Goal: Task Accomplishment & Management: Manage account settings

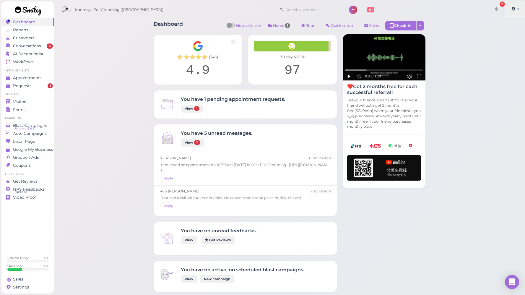
click at [520, 9] on link at bounding box center [515, 9] width 21 height 17
click at [504, 46] on link "Logout" at bounding box center [505, 44] width 41 height 7
click at [34, 48] on span "Conversations" at bounding box center [28, 45] width 30 height 5
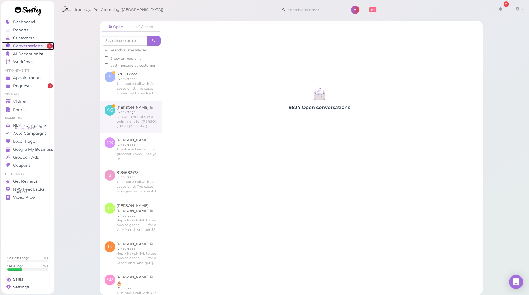
scroll to position [230, 0]
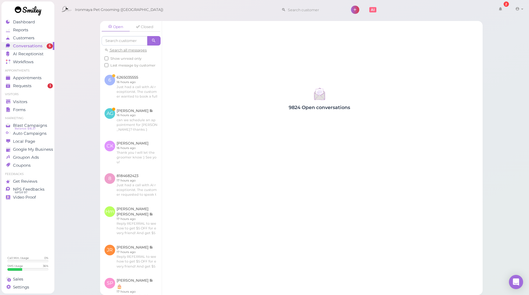
click at [31, 73] on ul "Appointments Appointments Requests 1" at bounding box center [27, 79] width 53 height 21
click at [30, 76] on span "Appointments" at bounding box center [28, 77] width 30 height 5
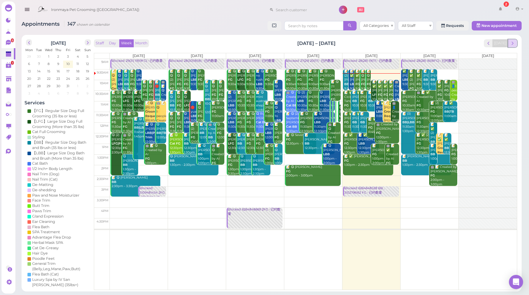
click at [515, 45] on span "next" at bounding box center [513, 43] width 6 height 6
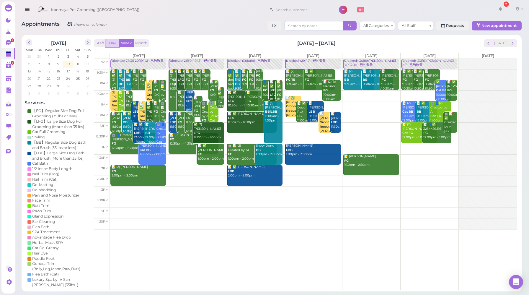
click at [110, 41] on button "Day" at bounding box center [112, 43] width 14 height 8
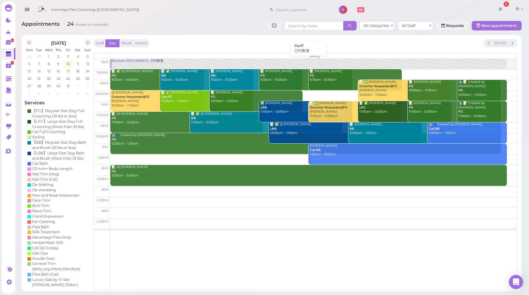
click at [130, 65] on link "Blocked: 27(31) 20(19FG) • 已约数量" at bounding box center [308, 64] width 396 height 10
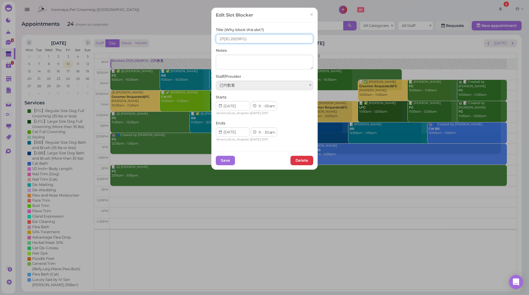
drag, startPoint x: 222, startPoint y: 38, endPoint x: 203, endPoint y: 40, distance: 19.0
click at [203, 40] on div "Edit Slot Blocker × Title (Why block this slot?) 27(31) 20(19FG) Notes Staff/Pr…" at bounding box center [264, 147] width 529 height 295
type input "31(31) 20(19FG)"
click at [224, 159] on button "Save" at bounding box center [225, 160] width 19 height 9
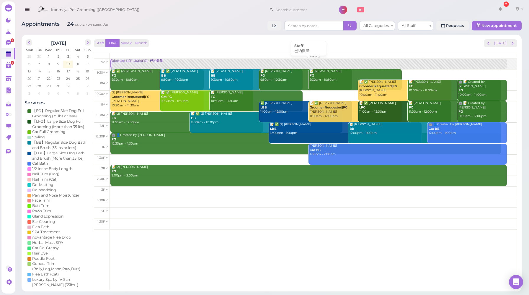
click at [128, 65] on link "Blocked: 31(31) 20(19FG) • 已约数量" at bounding box center [308, 64] width 396 height 10
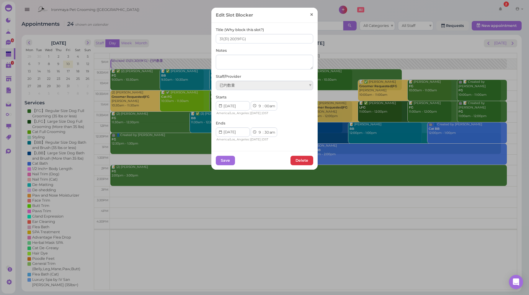
click at [310, 15] on span "×" at bounding box center [312, 15] width 4 height 8
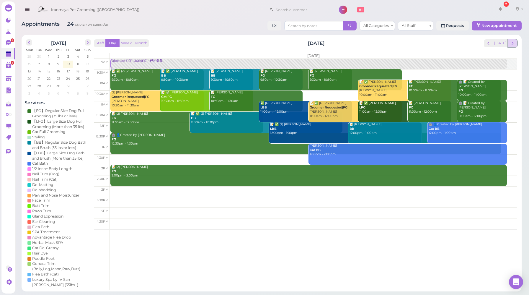
click at [516, 46] on button "next" at bounding box center [512, 43] width 9 height 8
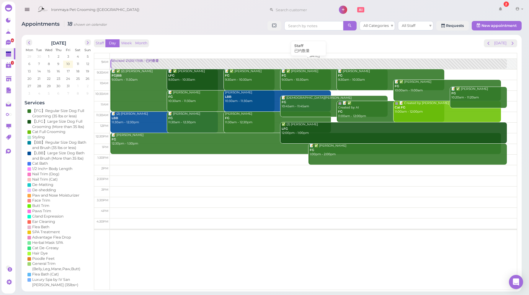
click at [135, 63] on div "Blocked: 21(30) 17(18) • 已约数量" at bounding box center [309, 61] width 396 height 4
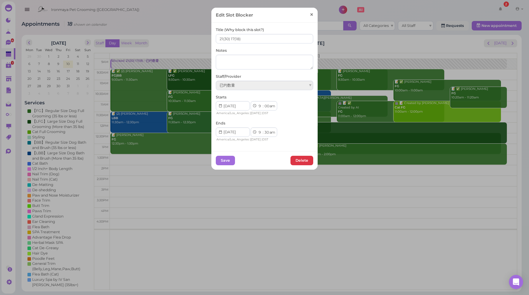
click at [311, 16] on span "×" at bounding box center [312, 15] width 4 height 8
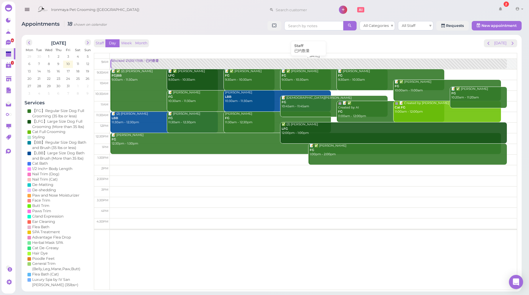
click at [143, 61] on div "Blocked: 21(30) 17(18) • 已约数量" at bounding box center [309, 61] width 396 height 4
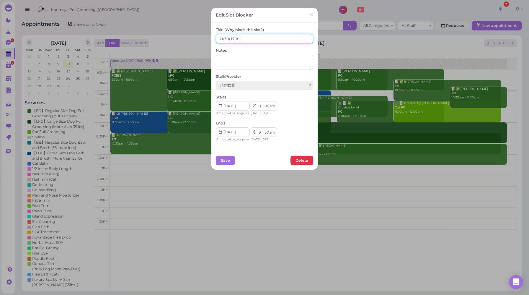
click at [232, 37] on input "21(30) 17(18)" at bounding box center [264, 38] width 97 height 9
click at [310, 16] on span "×" at bounding box center [312, 15] width 4 height 8
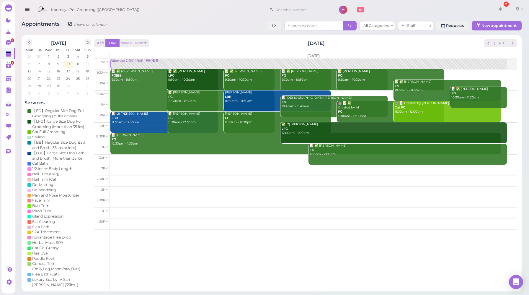
click at [206, 41] on div "Staff Day Week Month [DATE] [DATE]" at bounding box center [306, 43] width 424 height 8
click at [516, 41] on button "next" at bounding box center [512, 43] width 9 height 8
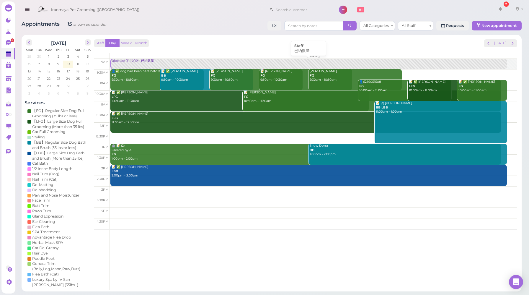
click at [136, 65] on link "Blocked: (31)10(19) • 已约数量" at bounding box center [308, 64] width 396 height 10
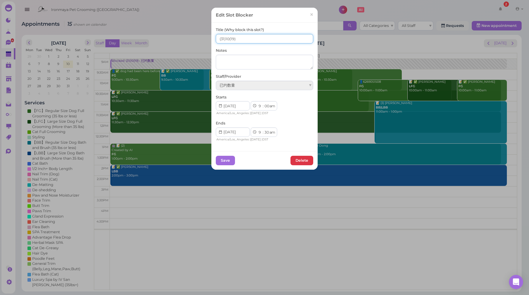
click at [217, 38] on input "(31)10(19)" at bounding box center [264, 38] width 97 height 9
click at [227, 37] on input "18(31)10(19)" at bounding box center [264, 38] width 97 height 9
type input "18(31) 10(19)"
click at [227, 161] on button "Save" at bounding box center [225, 160] width 19 height 9
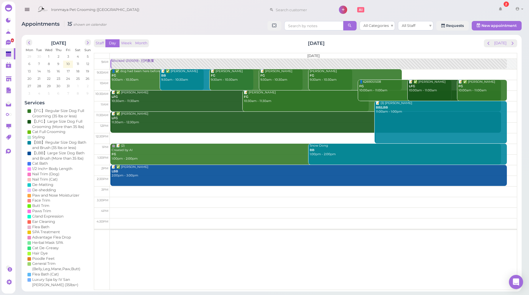
click at [168, 42] on div "Staff Day Week Month [DATE] [DATE]" at bounding box center [306, 43] width 424 height 8
click at [140, 62] on div "Blocked: 18(31) 10(19) • 已约数量" at bounding box center [309, 61] width 396 height 4
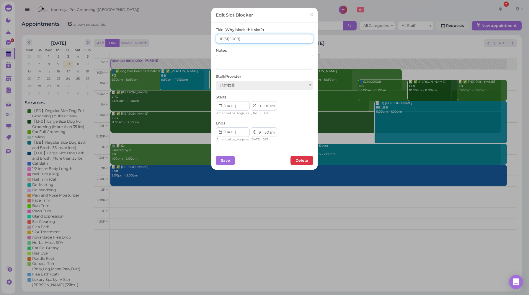
click at [231, 38] on input "18(31) 10(19)" at bounding box center [264, 38] width 97 height 9
type input "18(31) 12(19)"
click at [226, 161] on button "Save" at bounding box center [225, 160] width 19 height 9
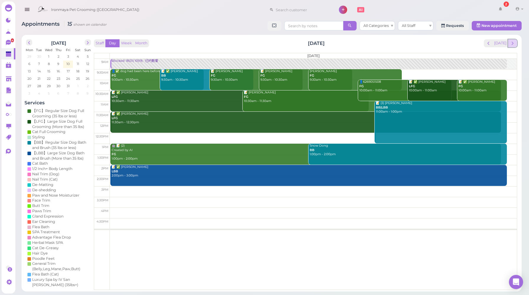
click at [513, 46] on span "next" at bounding box center [513, 43] width 6 height 6
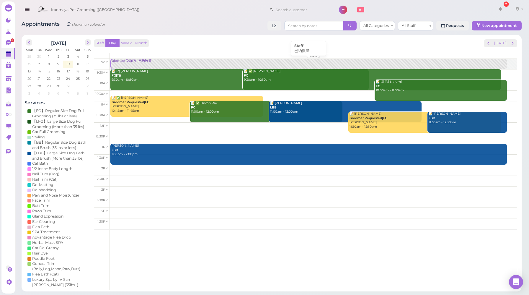
click at [142, 61] on div "Blocked: (29)(17) • 已约数量" at bounding box center [309, 61] width 396 height 4
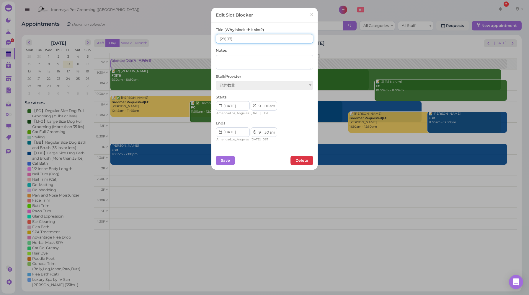
click at [217, 39] on input "(29)(17)" at bounding box center [264, 38] width 97 height 9
click at [227, 38] on input "11(29)(17)" at bounding box center [264, 38] width 97 height 9
type input "11(29) (17)"
click at [226, 165] on button "Save" at bounding box center [225, 160] width 19 height 9
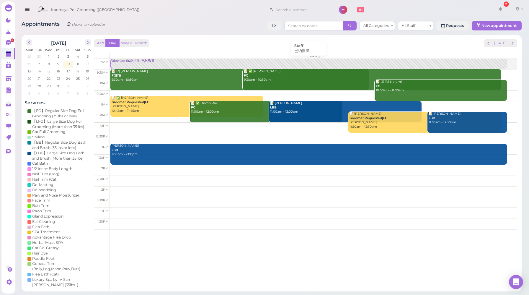
click at [140, 62] on div "Blocked: 11(29) (17) • 已约数量" at bounding box center [309, 61] width 396 height 4
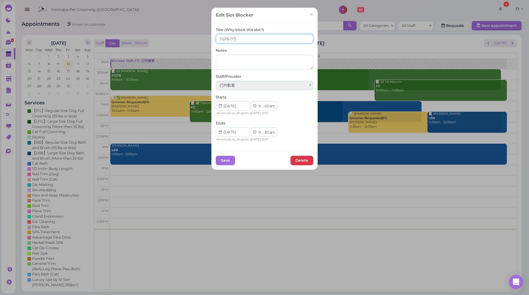
click at [227, 39] on input "11(29) (17)" at bounding box center [264, 38] width 97 height 9
type input "11(29) 8(17)"
click at [226, 161] on button "Save" at bounding box center [225, 160] width 19 height 9
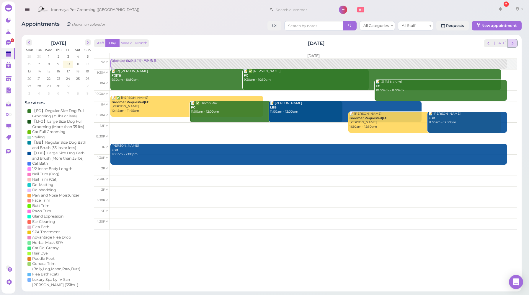
click at [514, 45] on span "next" at bounding box center [513, 43] width 6 height 6
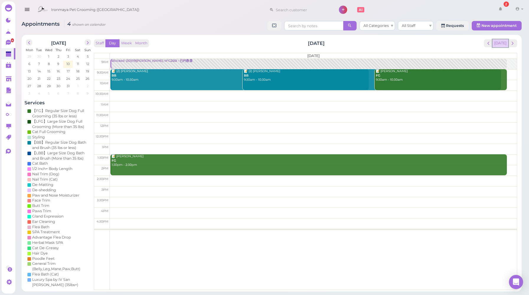
click at [501, 46] on button "[DATE]" at bounding box center [501, 43] width 16 height 8
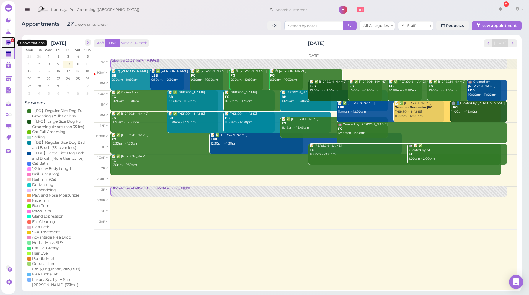
click at [7, 41] on icon at bounding box center [8, 42] width 5 height 5
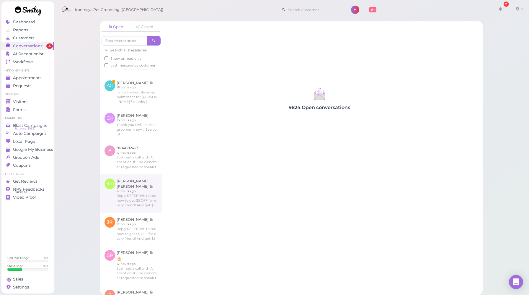
scroll to position [215, 0]
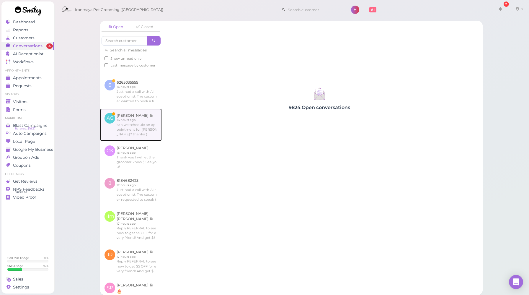
click at [142, 136] on link at bounding box center [131, 124] width 62 height 32
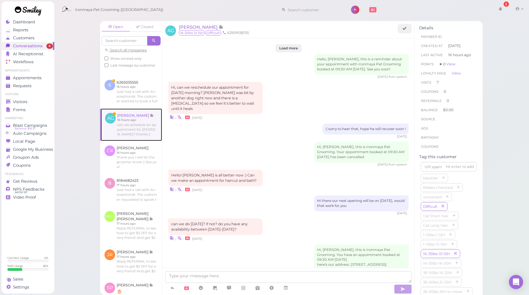
scroll to position [726, 0]
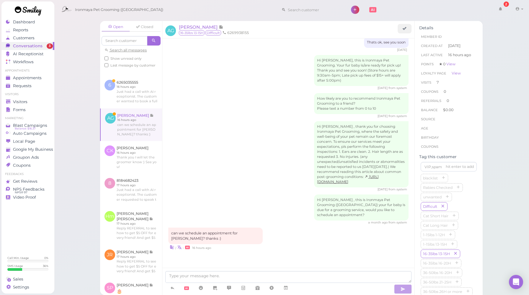
click at [318, 234] on div "can we schedule an appointment for [PERSON_NAME]? thanks :) | • 16 hours ago" at bounding box center [288, 238] width 240 height 23
click at [198, 27] on span "[PERSON_NAME]" at bounding box center [199, 27] width 40 height 6
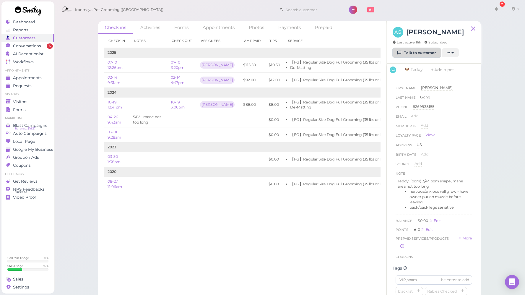
click at [404, 50] on link "Talk to customer" at bounding box center [417, 52] width 48 height 9
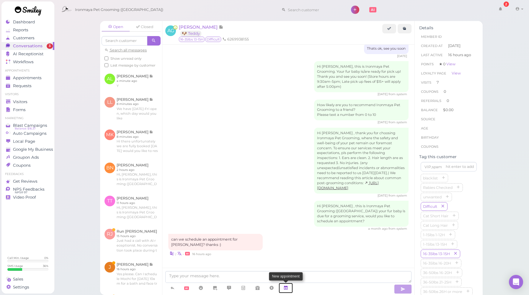
click at [286, 289] on icon at bounding box center [286, 288] width 5 height 6
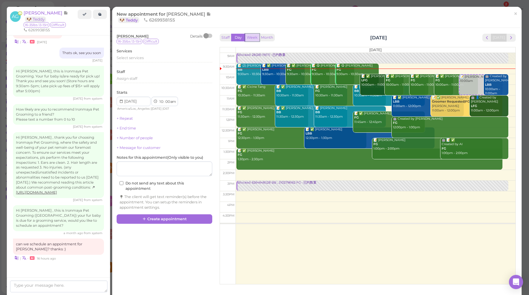
click at [252, 38] on button "Week" at bounding box center [252, 38] width 14 height 8
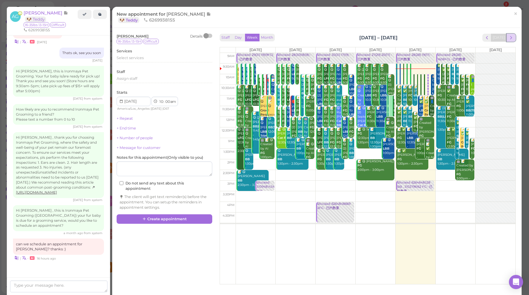
click at [509, 36] on span "next" at bounding box center [512, 38] width 6 height 6
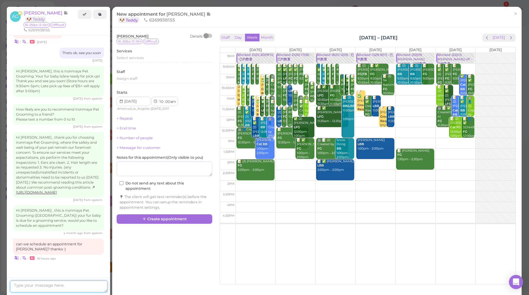
click at [65, 286] on textarea at bounding box center [58, 286] width 97 height 12
type textarea "Sure. We are available from [DATE] to [DATE]."
drag, startPoint x: 38, startPoint y: 288, endPoint x: 5, endPoint y: 281, distance: 33.8
click at [5, 281] on div "Dashboard Reports Customers Conversations 3 AI Receptionist" at bounding box center [264, 147] width 529 height 295
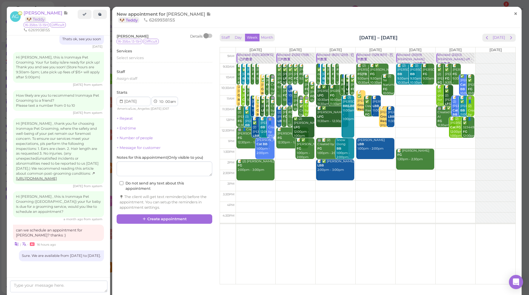
click at [514, 15] on span "×" at bounding box center [516, 13] width 4 height 8
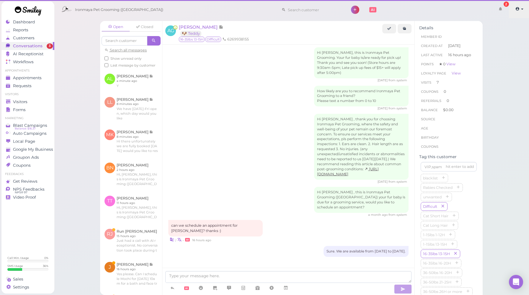
scroll to position [747, 0]
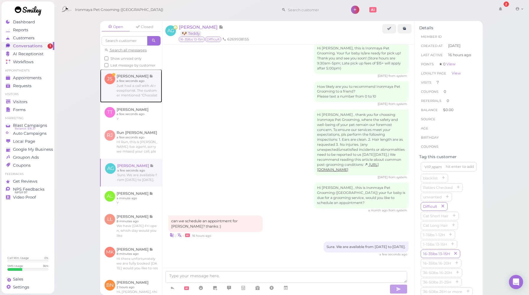
click at [137, 102] on link at bounding box center [131, 85] width 62 height 33
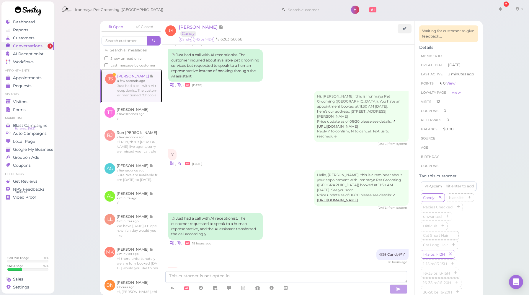
scroll to position [906, 0]
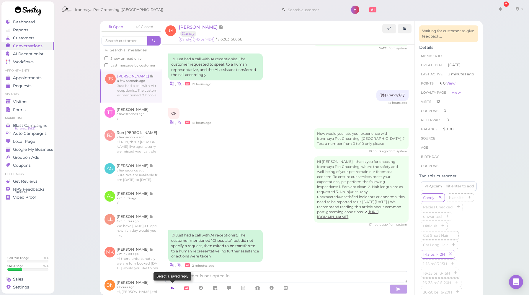
click at [172, 288] on icon at bounding box center [172, 288] width 5 height 6
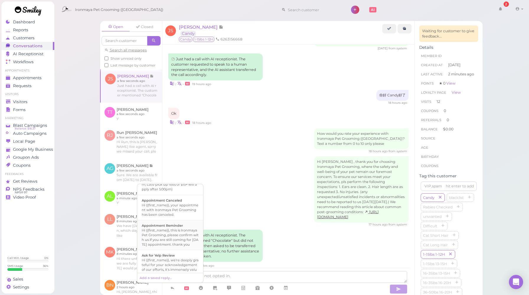
scroll to position [92, 0]
click at [248, 185] on div "Hi [PERSON_NAME] , thank you for choosing Ironmaya Pet Grooming, where the safe…" at bounding box center [288, 191] width 240 height 70
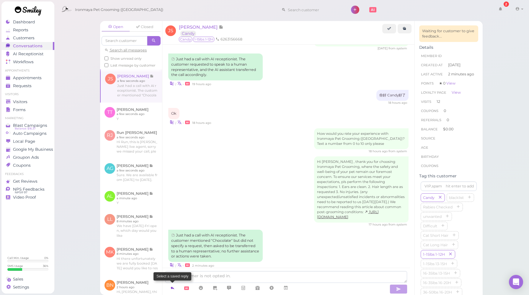
click at [172, 287] on icon at bounding box center [172, 288] width 5 height 6
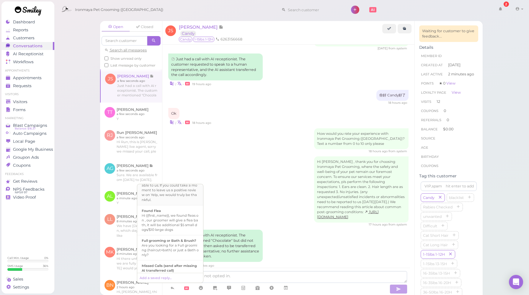
scroll to position [192, 0]
click at [188, 219] on div "Missed Calls (send after missing AI transferred call)" at bounding box center [170, 213] width 57 height 9
type textarea "Hi {{first_name}}, this is [PERSON_NAME] live agent, sorry we missed your call,…"
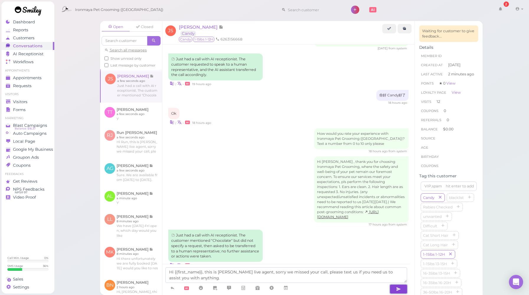
click at [401, 289] on icon "button" at bounding box center [398, 289] width 5 height 6
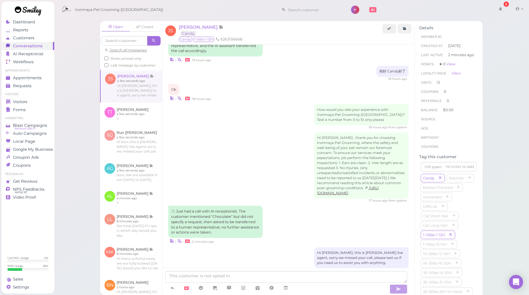
click at [230, 247] on div "Hi [PERSON_NAME], this is [PERSON_NAME] live agent, sorry we missed your call, …" at bounding box center [288, 259] width 240 height 25
click at [242, 248] on div "Hi [PERSON_NAME], this is [PERSON_NAME] live agent, sorry we missed your call, …" at bounding box center [288, 259] width 240 height 25
click at [239, 256] on div "Hi [PERSON_NAME], this is [PERSON_NAME] live agent, sorry we missed your call, …" at bounding box center [288, 259] width 240 height 25
click at [278, 247] on div "Hi [PERSON_NAME], this is [PERSON_NAME] live agent, sorry we missed your call, …" at bounding box center [288, 259] width 240 height 25
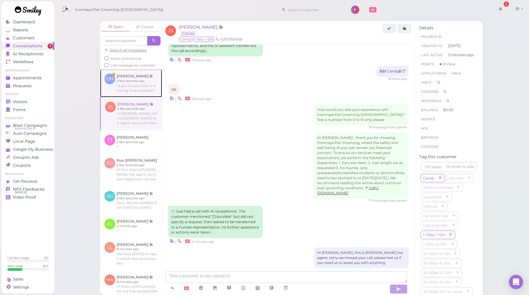
click at [125, 97] on link at bounding box center [131, 83] width 62 height 28
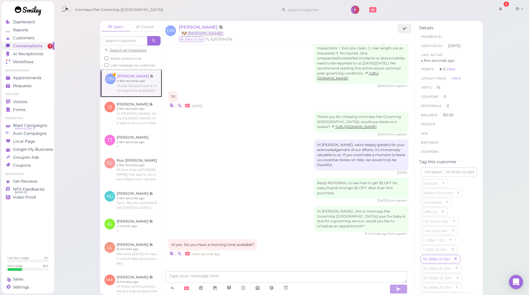
scroll to position [809, 0]
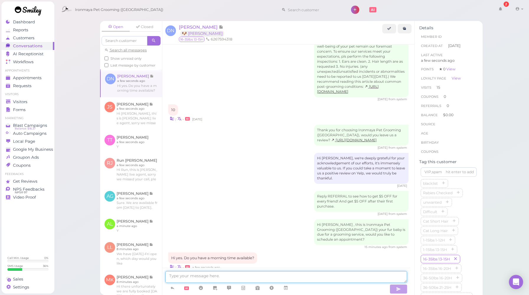
click at [211, 277] on textarea at bounding box center [286, 277] width 242 height 12
paste textarea "Sure. We are available from [DATE] to [DATE]."
type textarea "Sure. We are available from [DATE] to [DATE]."
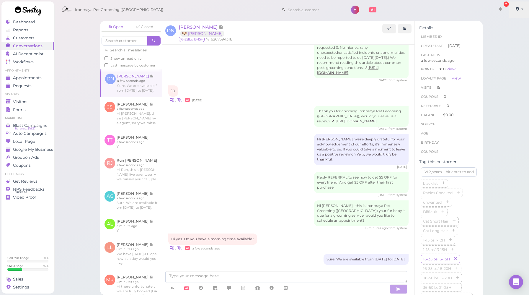
click at [519, 11] on icon at bounding box center [518, 8] width 4 height 5
click at [416, 11] on div "Ironmaya Pet Grooming ([GEOGRAPHIC_DATA]) 2 Account" at bounding box center [291, 9] width 467 height 17
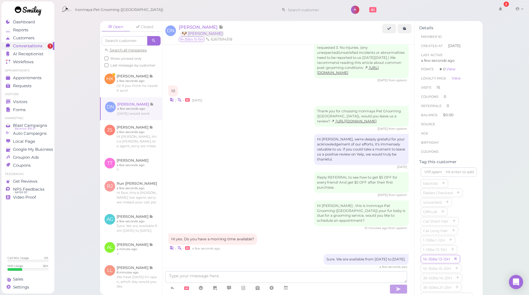
scroll to position [852, 0]
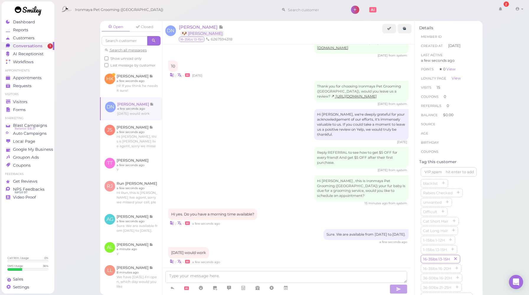
click at [288, 286] on icon at bounding box center [286, 288] width 5 height 6
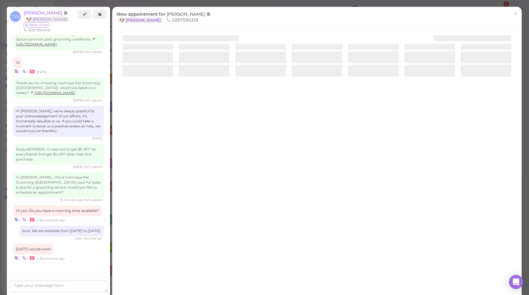
scroll to position [895, 0]
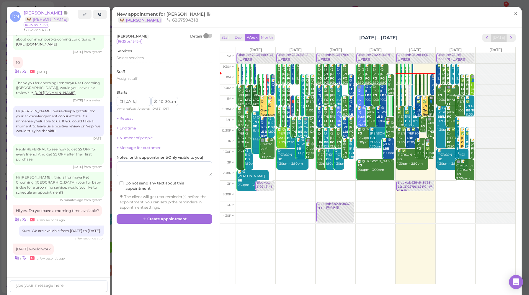
click at [514, 16] on span "×" at bounding box center [516, 13] width 4 height 8
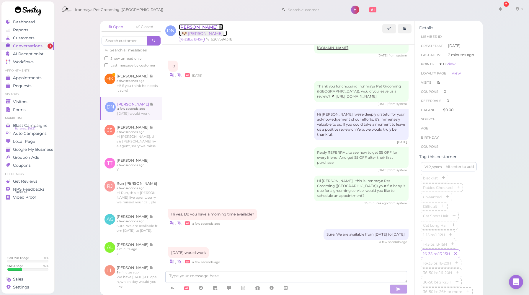
click at [191, 25] on span "[PERSON_NAME]" at bounding box center [199, 27] width 40 height 6
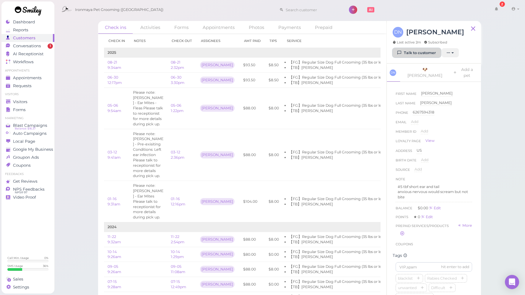
click at [419, 56] on link "Talk to customer" at bounding box center [417, 52] width 48 height 9
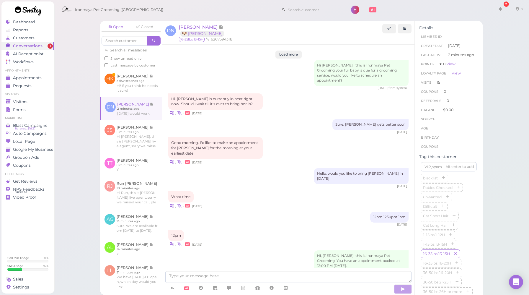
scroll to position [751, 0]
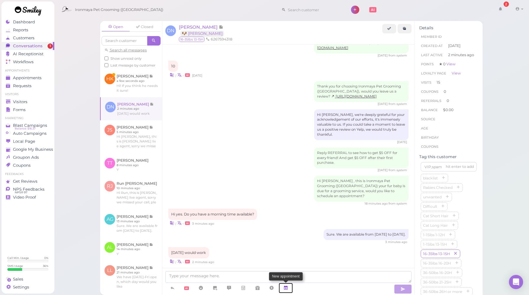
click at [289, 288] on link at bounding box center [286, 288] width 14 height 10
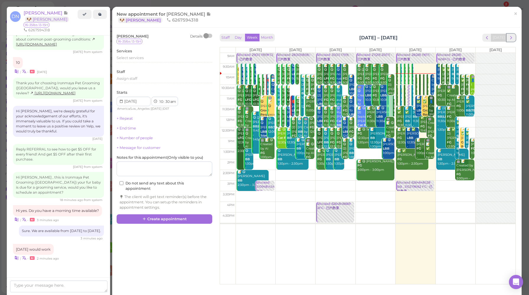
click at [509, 38] on span "next" at bounding box center [512, 38] width 6 height 6
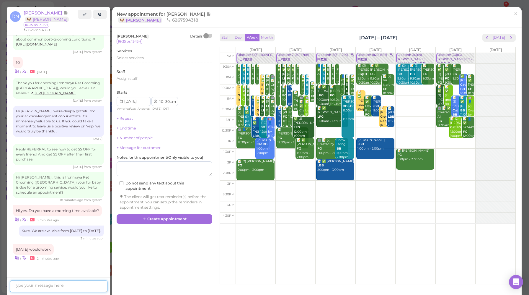
click at [61, 287] on textarea at bounding box center [58, 286] width 97 height 12
type textarea "How about 10:30am"
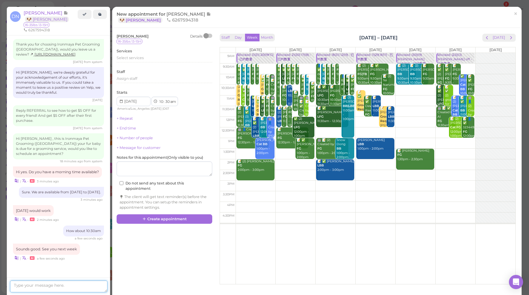
scroll to position [822, 0]
click at [294, 87] on td at bounding box center [376, 90] width 280 height 11
type input "[DATE]"
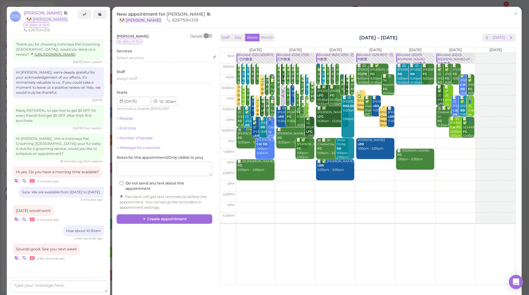
click at [128, 59] on span "Select services" at bounding box center [130, 58] width 27 height 4
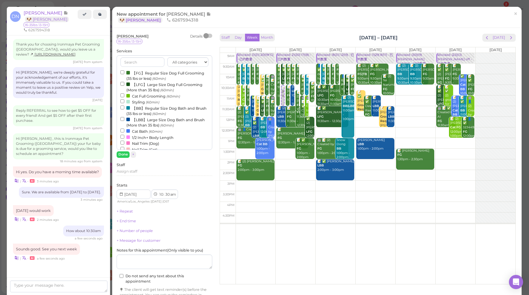
click at [141, 75] on label "【FG】Regular Size Dog Full Grooming (35 lbs or less) (60min)" at bounding box center [165, 76] width 88 height 12
click at [124, 74] on input "【FG】Regular Size Dog Full Grooming (35 lbs or less) (60min)" at bounding box center [123, 72] width 4 height 4
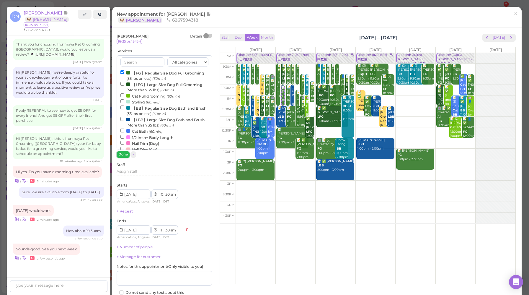
click at [126, 156] on button "Done" at bounding box center [123, 154] width 13 height 6
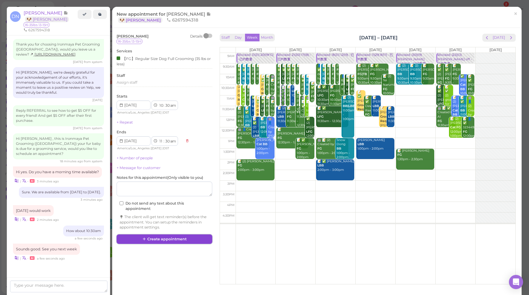
click at [177, 242] on button "Create appointment" at bounding box center [165, 238] width 96 height 9
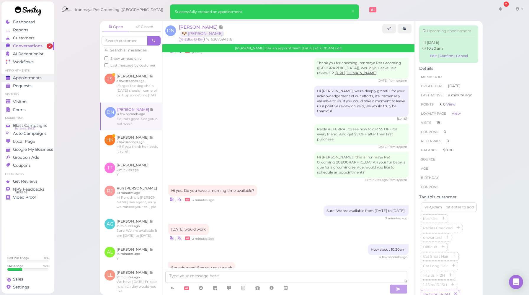
scroll to position [851, 0]
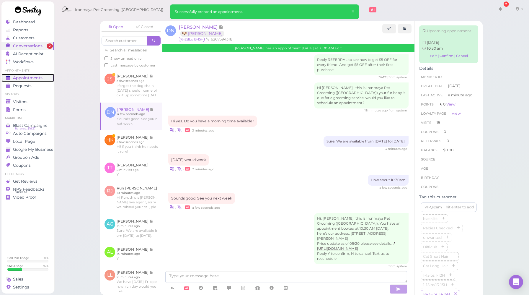
click at [28, 78] on span "Appointments" at bounding box center [28, 77] width 30 height 5
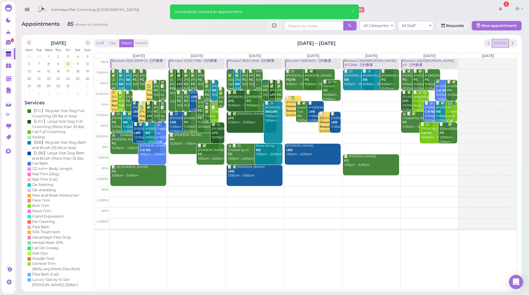
click at [503, 44] on button "[DATE]" at bounding box center [501, 43] width 16 height 8
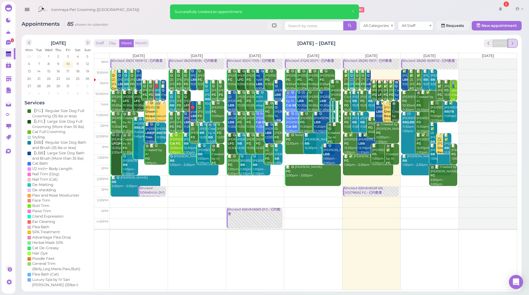
click at [513, 43] on span "next" at bounding box center [513, 43] width 6 height 6
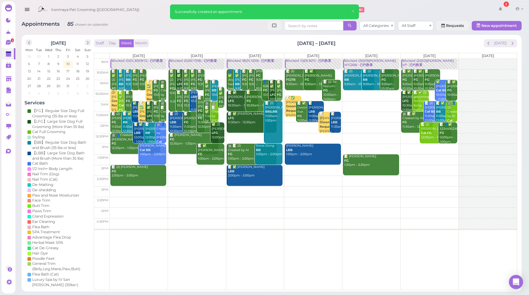
click at [210, 61] on div "Blocked: 21(30) 17(18) • 已约数量" at bounding box center [197, 61] width 55 height 4
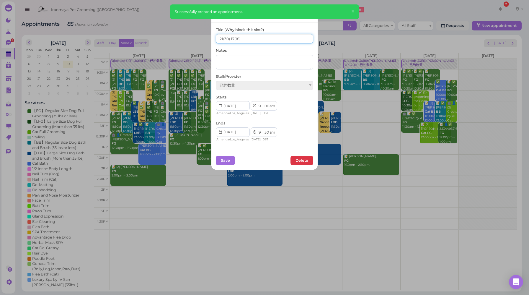
click at [221, 36] on input "21(30) 17(18)" at bounding box center [264, 38] width 97 height 9
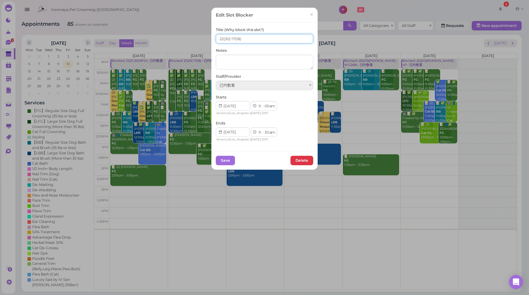
click at [233, 38] on input "22(30) 17(18)" at bounding box center [264, 38] width 97 height 9
type input "22(30) 18(18)"
click at [222, 162] on button "Save" at bounding box center [225, 160] width 19 height 9
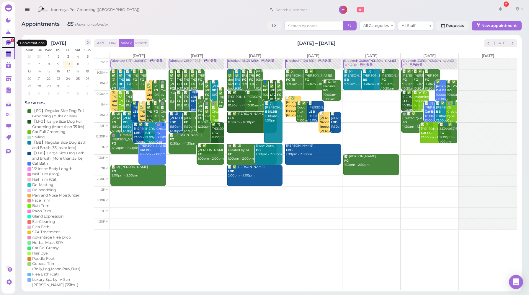
click at [7, 40] on link "2" at bounding box center [8, 42] width 14 height 11
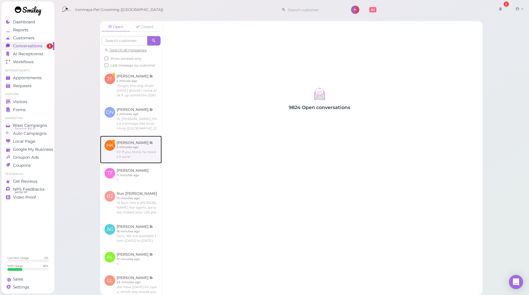
click at [148, 163] on link at bounding box center [131, 150] width 62 height 28
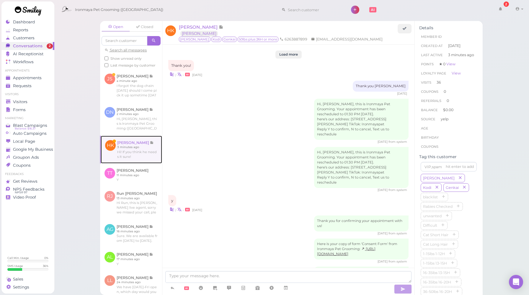
scroll to position [785, 0]
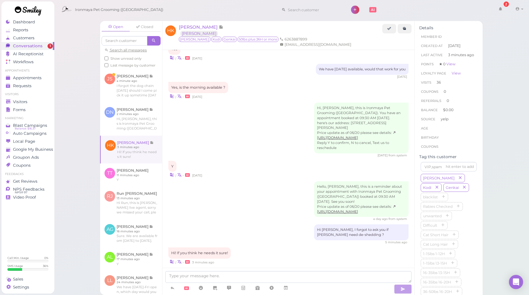
click at [249, 202] on div "Hello, [PERSON_NAME], this is a reminder about your appointment with Ironmaya P…" at bounding box center [288, 201] width 240 height 40
click at [404, 31] on icon at bounding box center [405, 28] width 4 height 4
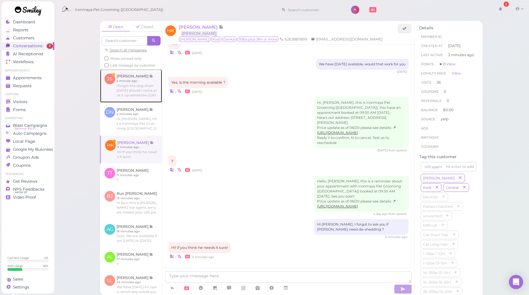
click at [134, 98] on link at bounding box center [131, 85] width 62 height 33
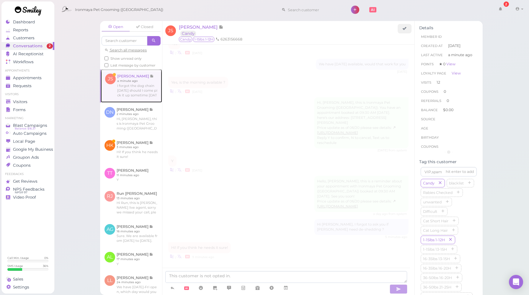
scroll to position [913, 0]
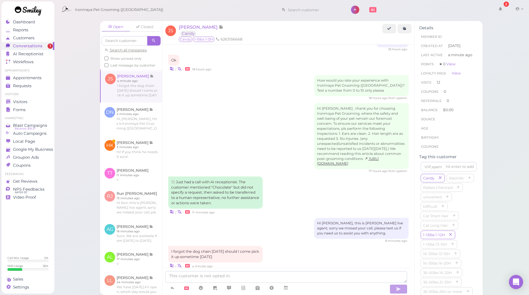
click at [261, 129] on div "Hi [PERSON_NAME] , thank you for choosing Ironmaya Pet Grooming, where the safe…" at bounding box center [288, 138] width 240 height 70
click at [406, 30] on icon at bounding box center [405, 28] width 4 height 4
